Goal: Task Accomplishment & Management: Manage account settings

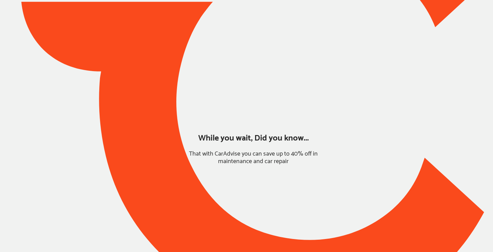
type input "*****"
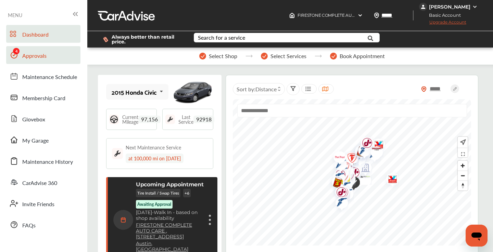
click at [47, 57] on link "Approvals" at bounding box center [43, 55] width 74 height 18
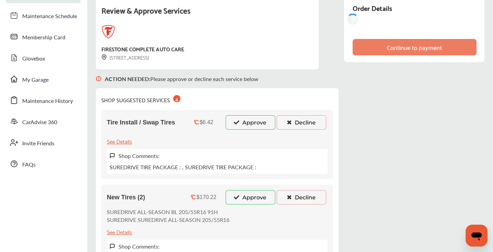
scroll to position [93, 0]
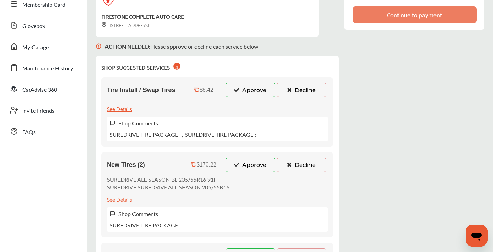
click at [297, 92] on button "Decline" at bounding box center [302, 90] width 50 height 14
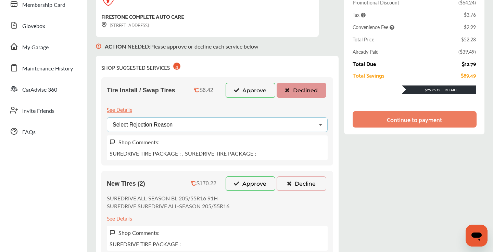
click at [251, 124] on div "Select Rejection Reason Price Not Required More Info Needed Other" at bounding box center [217, 124] width 221 height 15
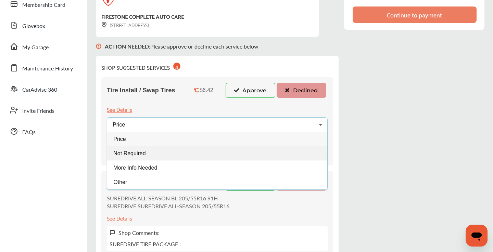
click at [187, 151] on div "Not Required" at bounding box center [217, 153] width 220 height 14
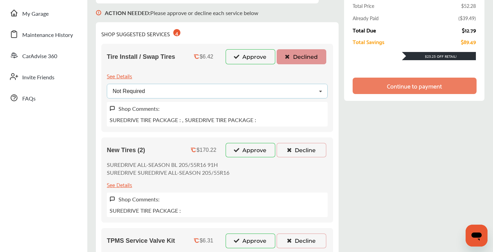
scroll to position [138, 0]
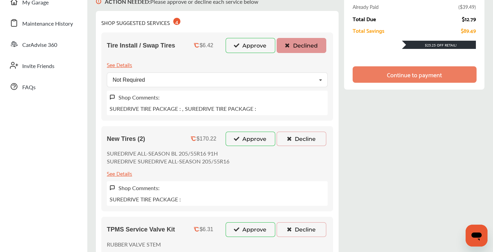
click at [295, 142] on button "Decline" at bounding box center [302, 139] width 50 height 14
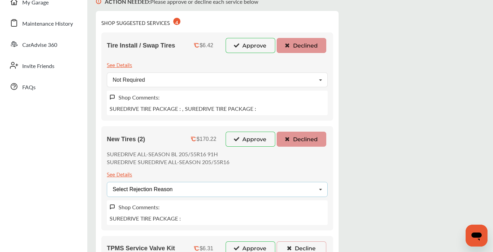
click at [250, 190] on div "Select Rejection Reason Price Not Required More Info Needed Other" at bounding box center [217, 189] width 221 height 15
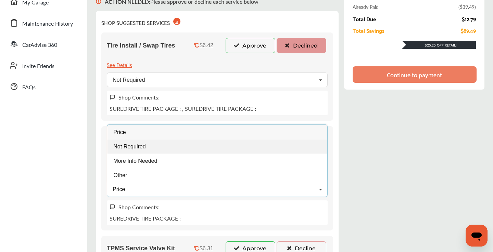
click at [167, 151] on div "Not Required" at bounding box center [217, 146] width 220 height 14
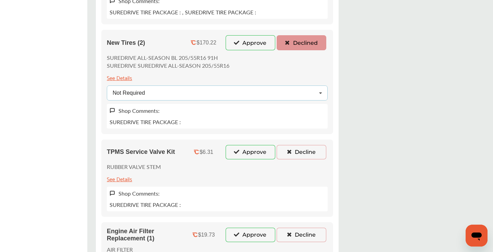
scroll to position [261, 0]
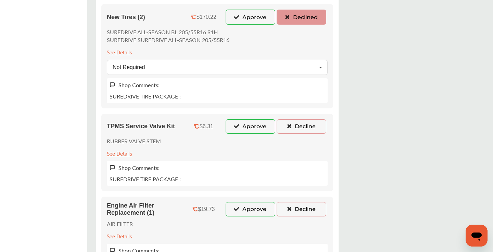
click at [292, 125] on button "Decline" at bounding box center [302, 127] width 50 height 14
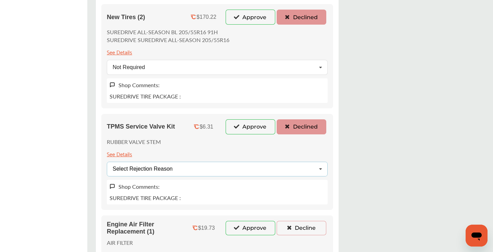
click at [188, 171] on div "Select Rejection Reason Price Not Required More Info Needed Other" at bounding box center [217, 169] width 221 height 15
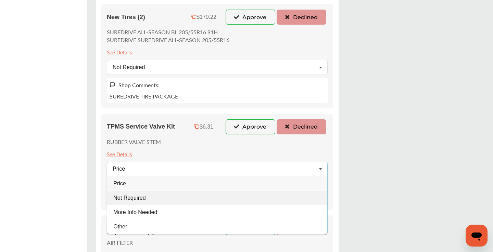
click at [138, 202] on div "Not Required" at bounding box center [217, 198] width 220 height 14
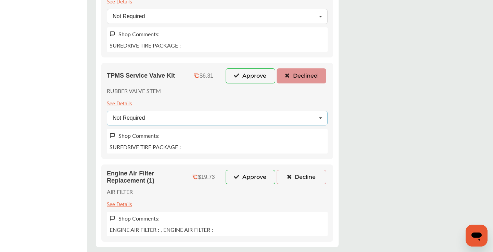
scroll to position [357, 0]
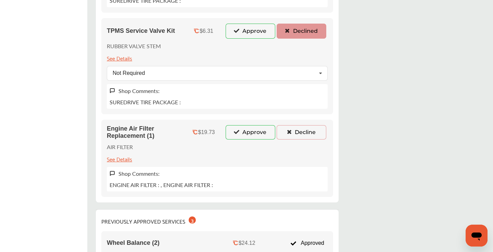
click at [293, 132] on button "Decline" at bounding box center [302, 132] width 50 height 14
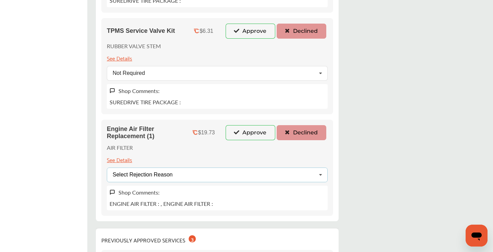
click at [179, 178] on div "Select Rejection Reason Price Not Required More Info Needed Other" at bounding box center [217, 175] width 221 height 15
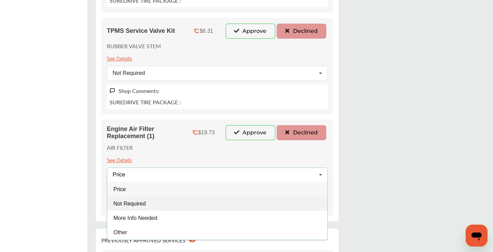
click at [134, 203] on span "Not Required" at bounding box center [129, 204] width 32 height 6
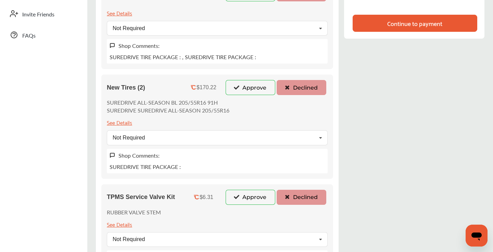
scroll to position [185, 0]
